Goal: Task Accomplishment & Management: Manage account settings

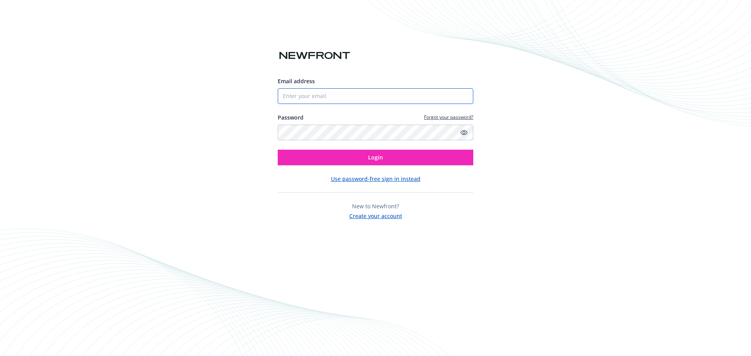
type input "biproducer.demo@newfront.com"
click at [314, 104] on input "biproducer.demo@newfront.com" at bounding box center [376, 96] width 196 height 16
